Goal: Information Seeking & Learning: Learn about a topic

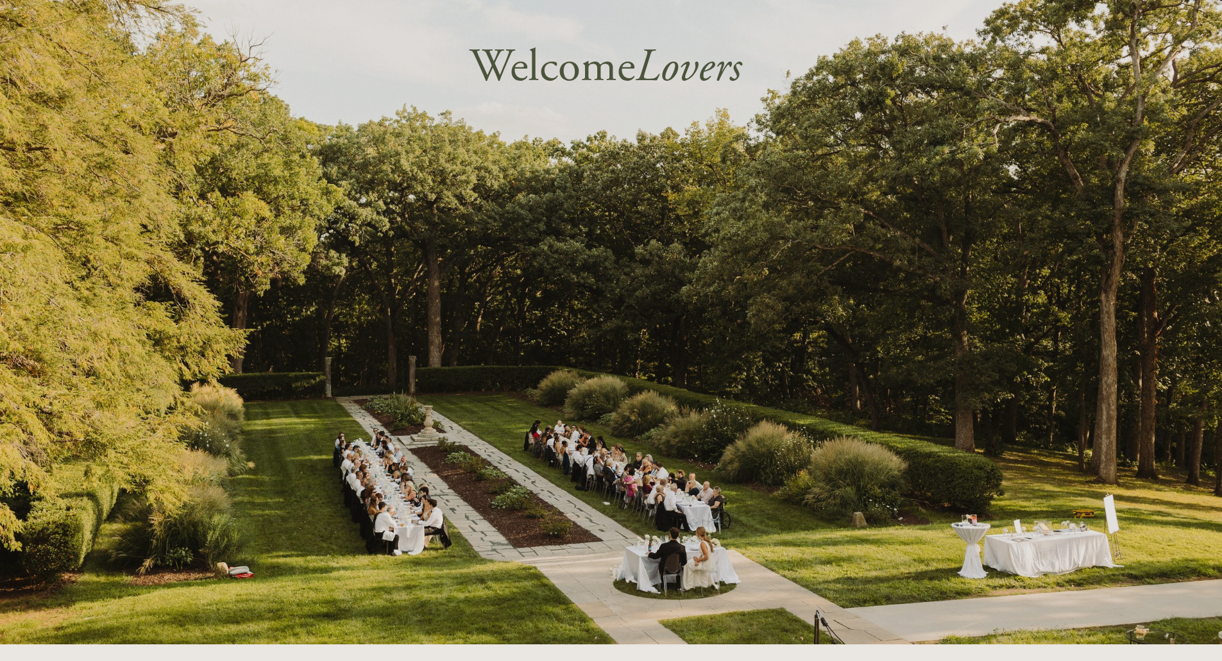
click at [607, 69] on span "Welcome Lovers" at bounding box center [605, 67] width 272 height 58
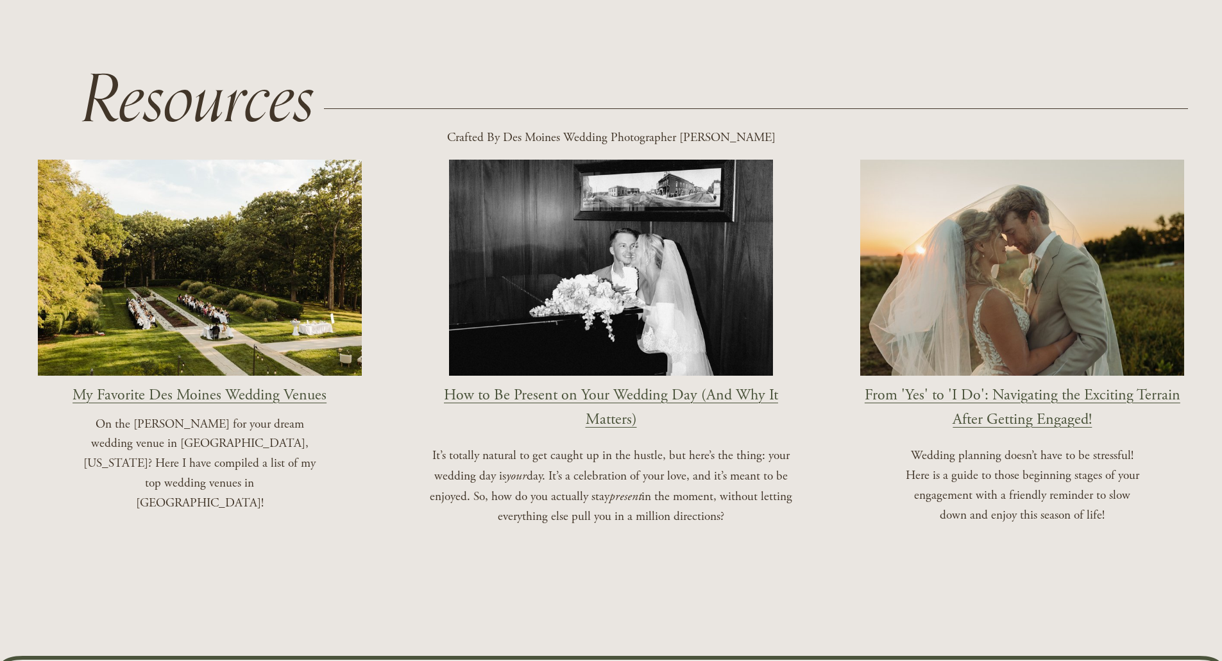
scroll to position [1603, 0]
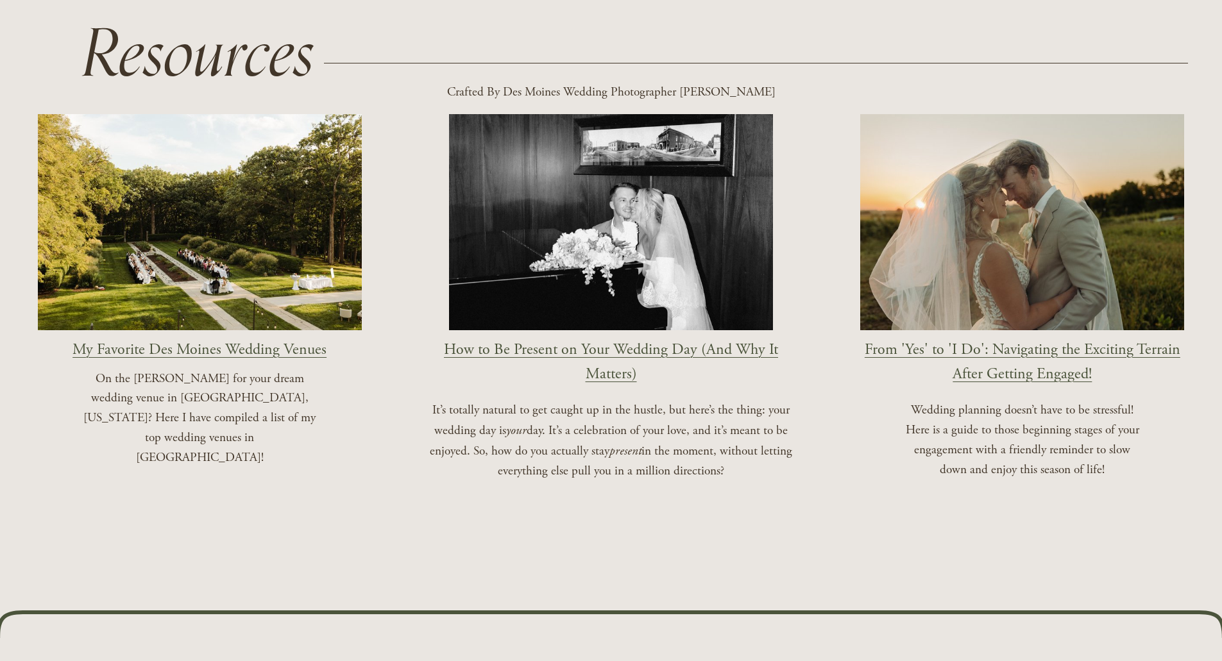
click at [286, 359] on link "My Favorite Des Moines Wedding Venues" at bounding box center [199, 349] width 254 height 19
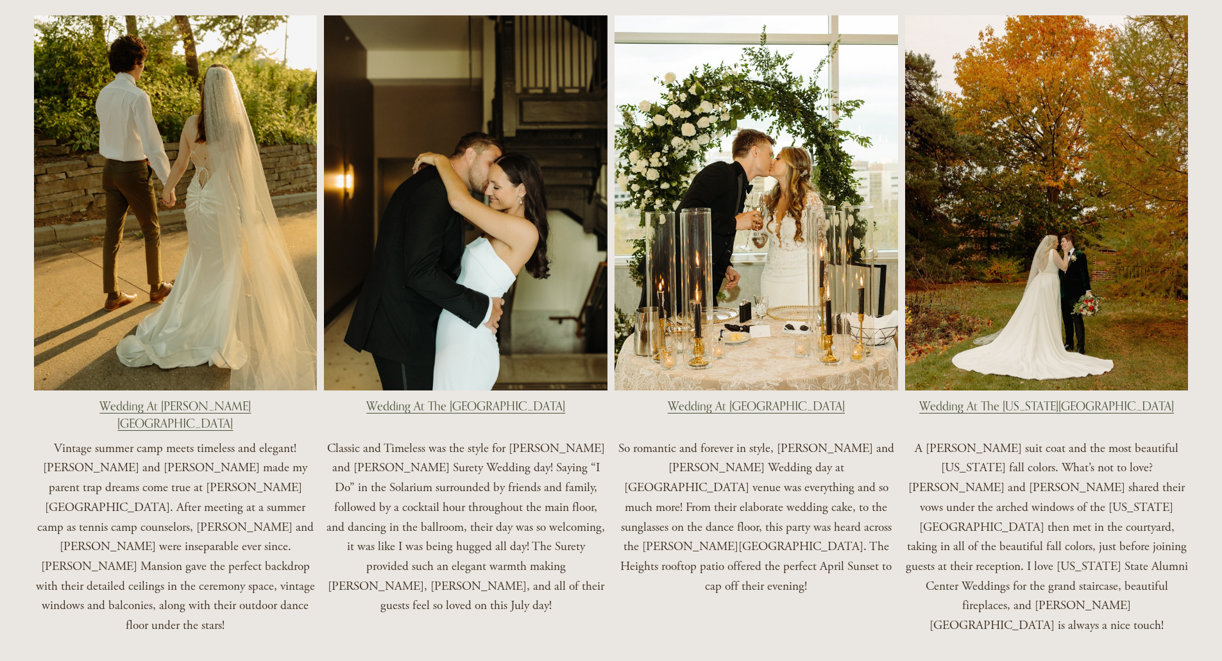
scroll to position [2437, 0]
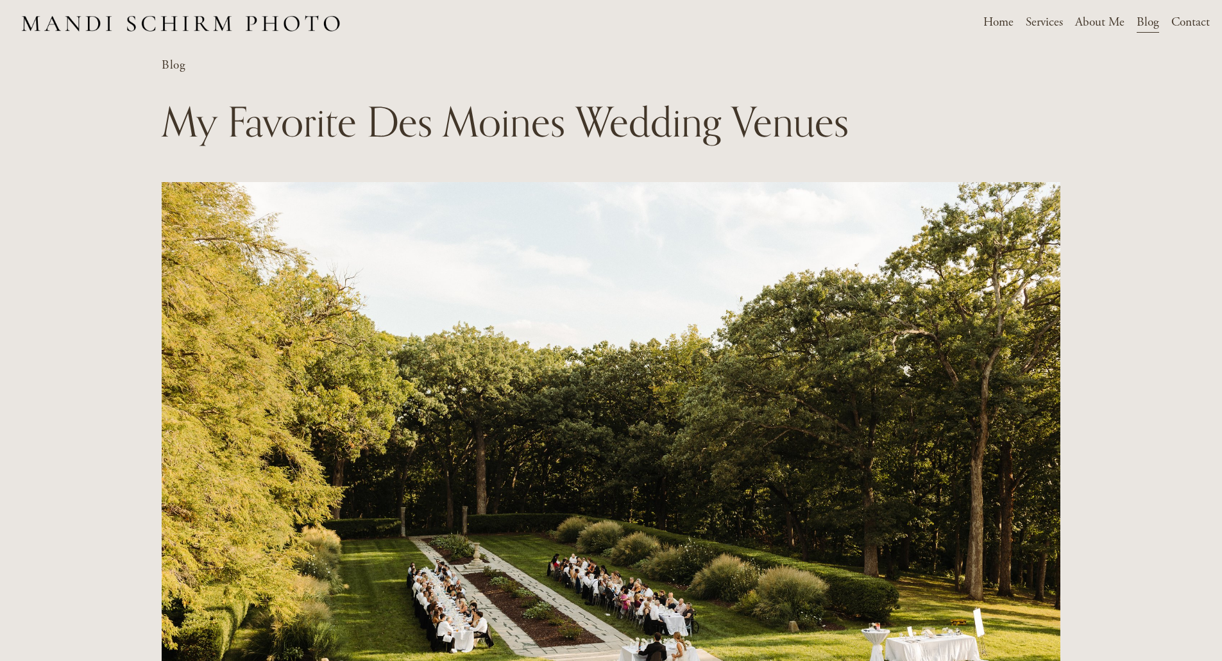
click at [0, 0] on span "Weddings" at bounding box center [0, 0] width 0 height 0
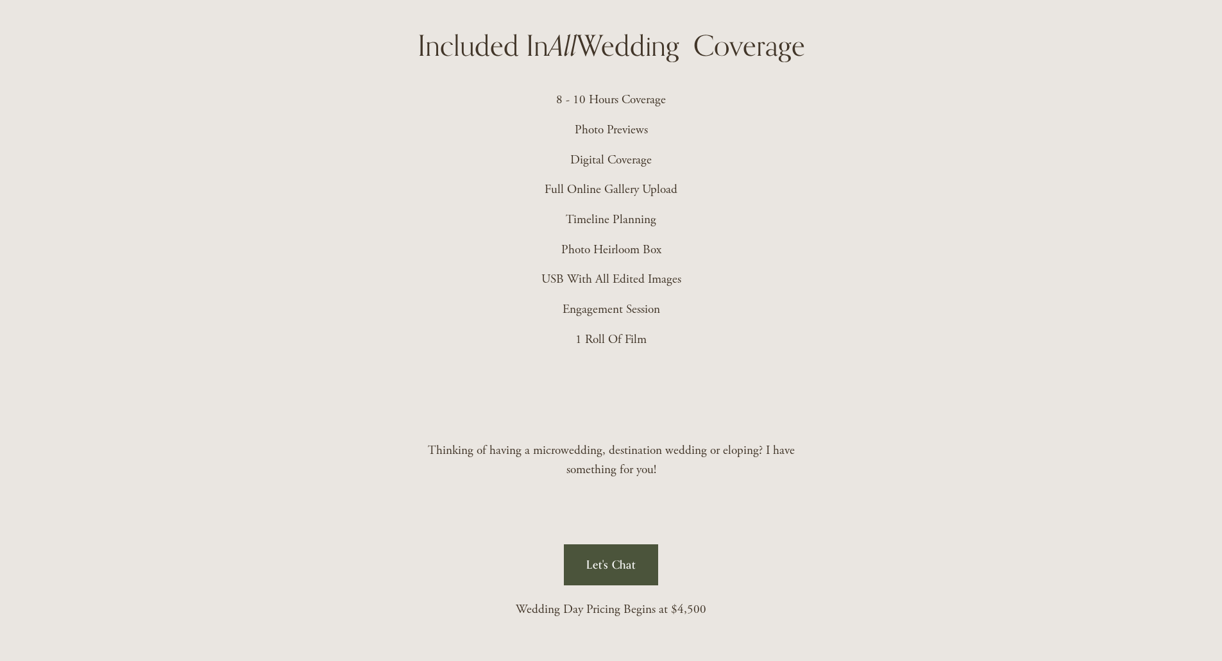
scroll to position [3206, 0]
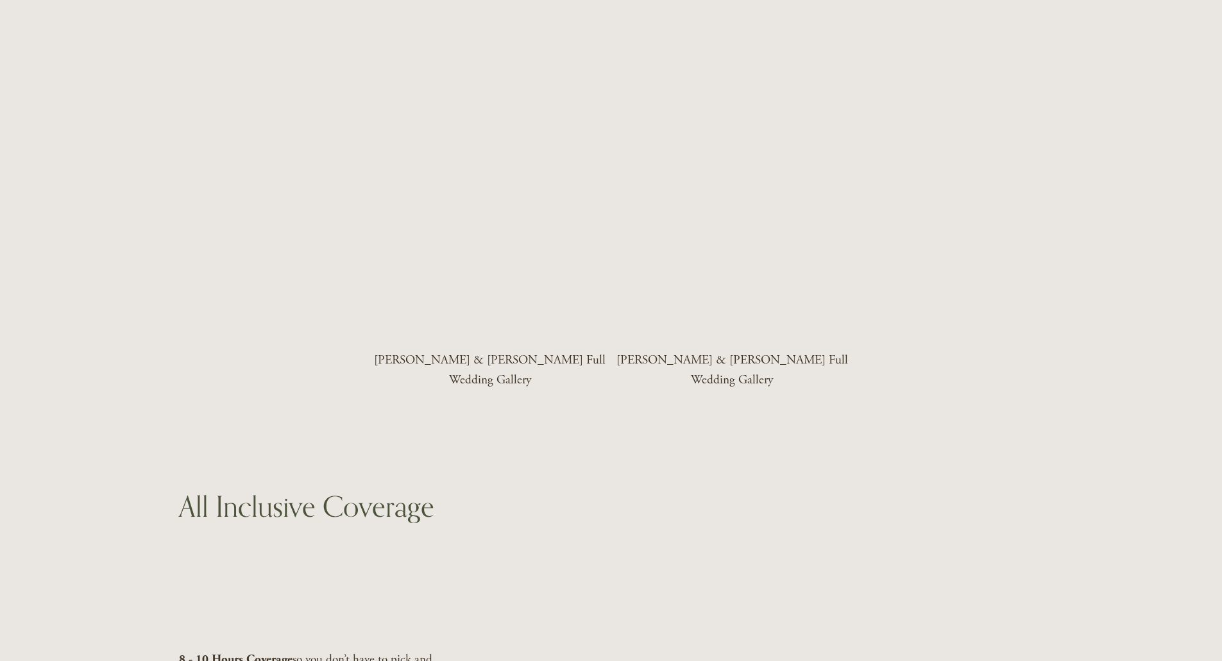
scroll to position [2437, 0]
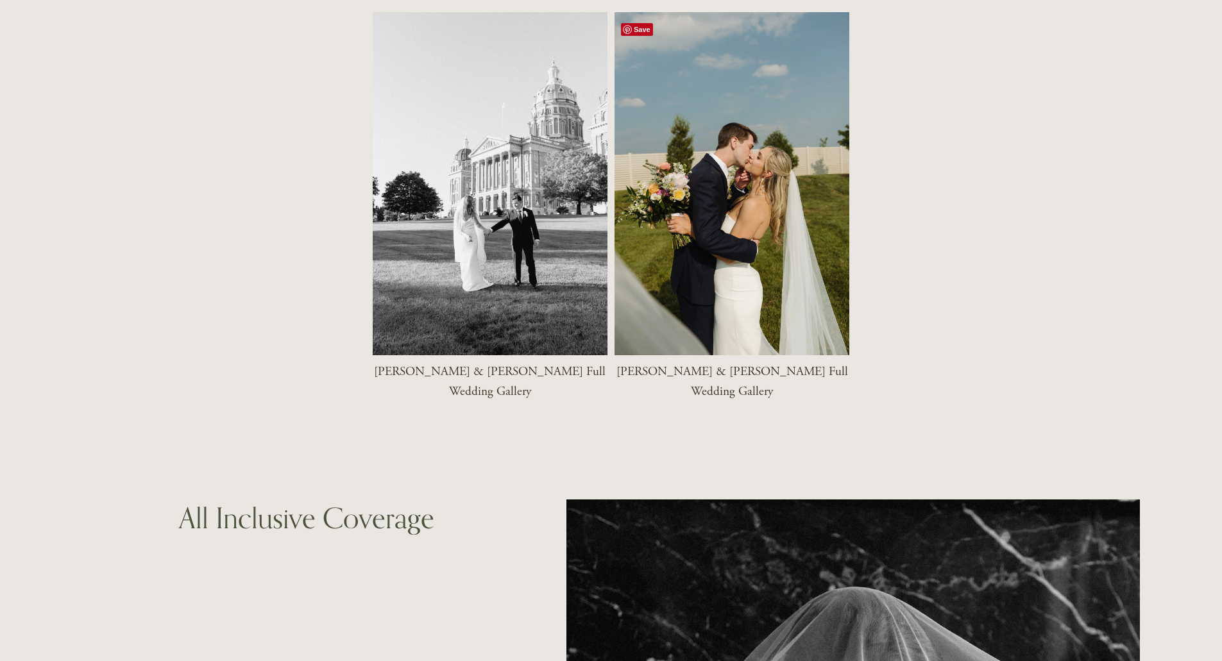
click at [688, 283] on div at bounding box center [731, 184] width 235 height 344
click at [514, 260] on div at bounding box center [490, 184] width 235 height 344
